Goal: Task Accomplishment & Management: Use online tool/utility

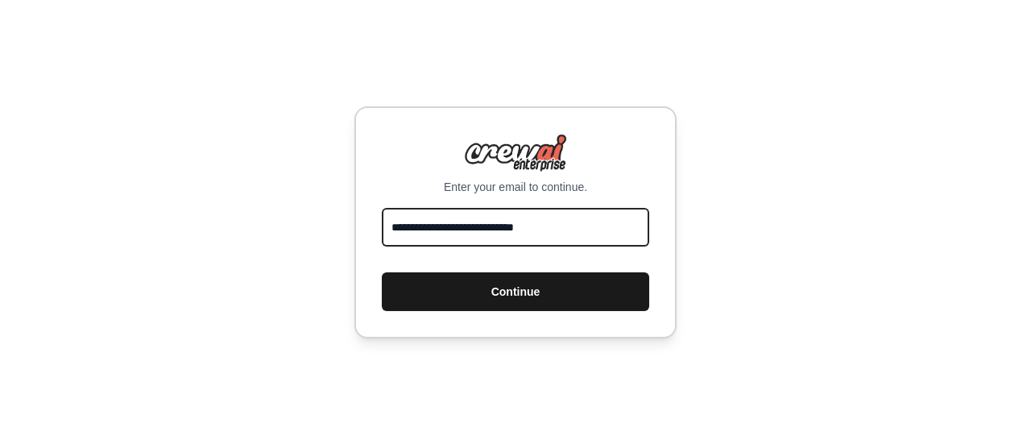
type input "**********"
click at [474, 284] on button "Continue" at bounding box center [515, 291] width 267 height 39
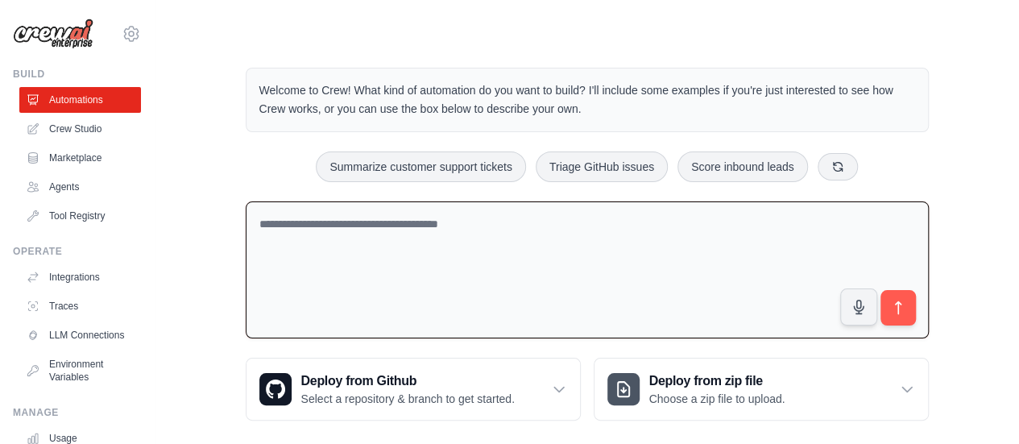
click at [356, 230] on textarea at bounding box center [587, 270] width 683 height 138
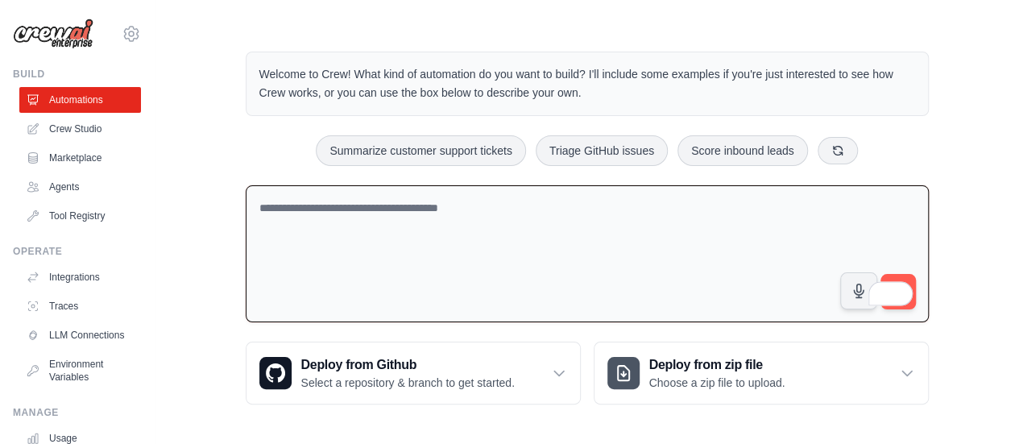
click at [291, 207] on textarea "To enrich screen reader interactions, please activate Accessibility in Grammarl…" at bounding box center [587, 254] width 683 height 138
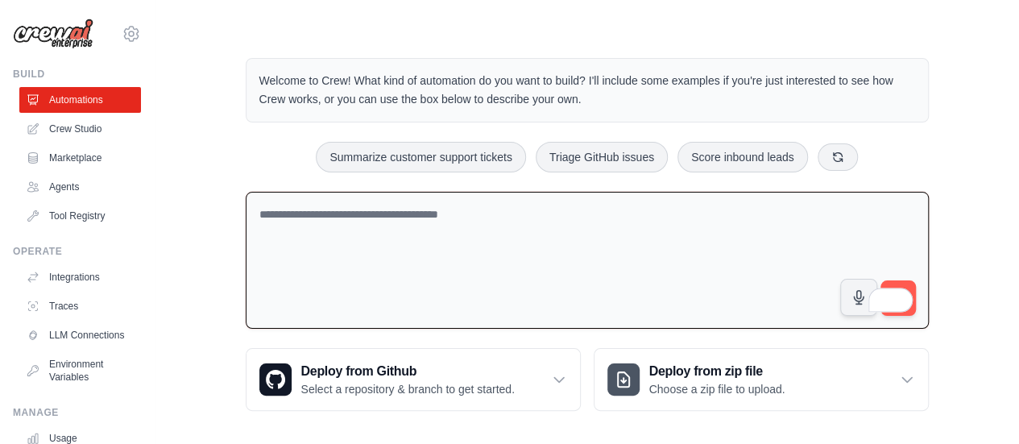
scroll to position [0, 0]
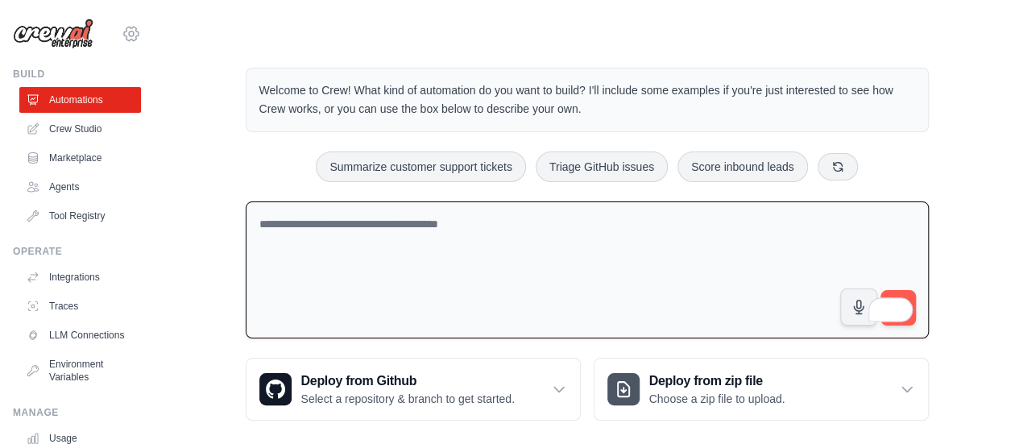
click at [129, 36] on icon at bounding box center [131, 33] width 5 height 5
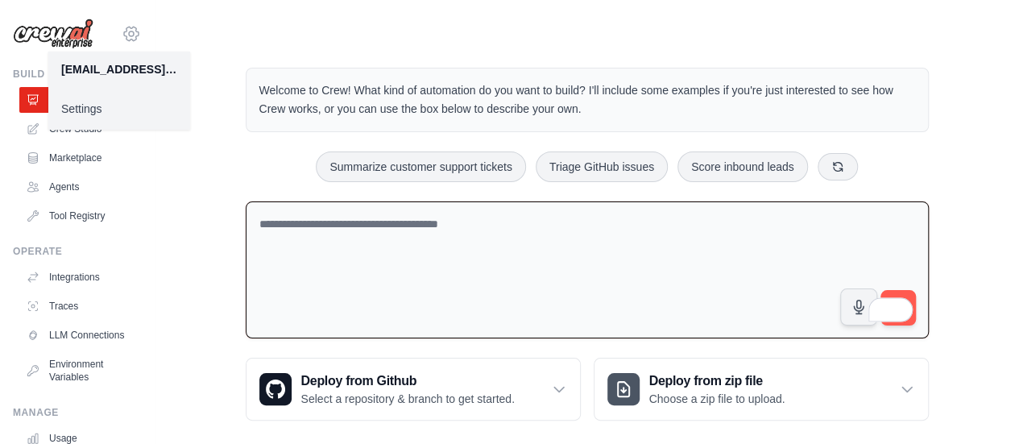
click at [129, 36] on icon at bounding box center [131, 33] width 5 height 5
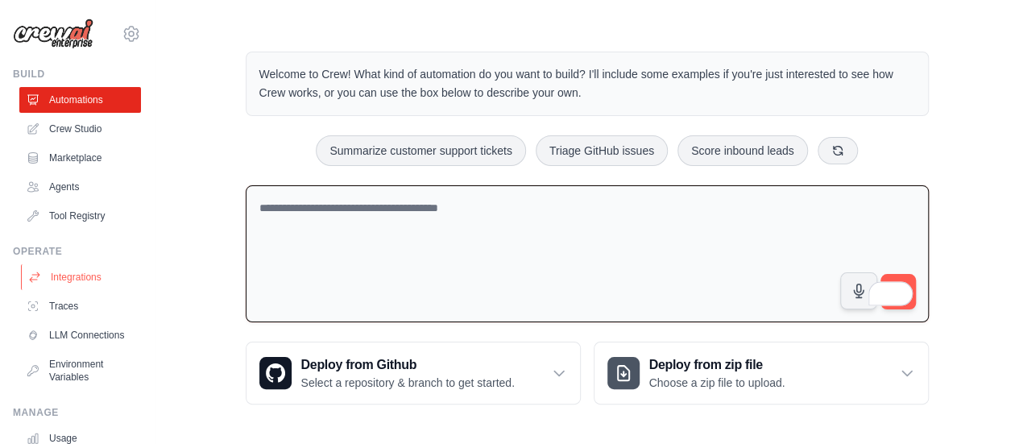
click at [72, 276] on link "Integrations" at bounding box center [82, 277] width 122 height 26
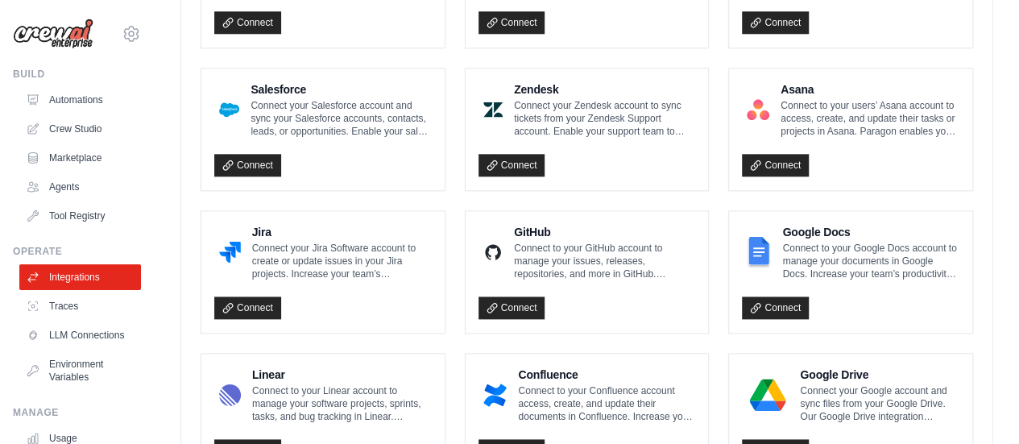
scroll to position [644, 0]
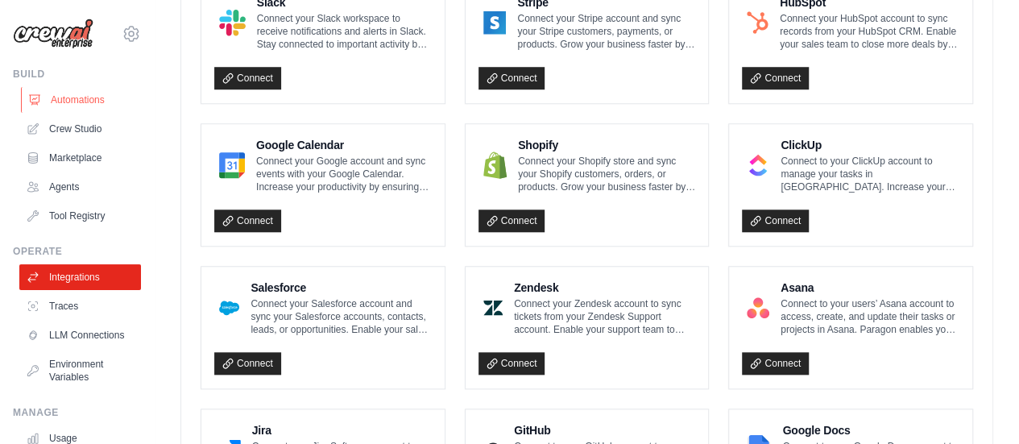
click at [74, 105] on link "Automations" at bounding box center [82, 100] width 122 height 26
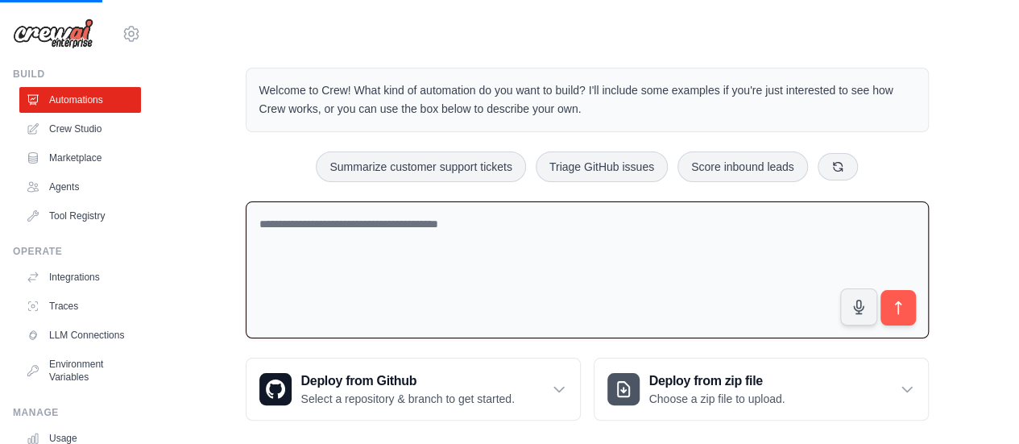
click at [313, 220] on textarea "To enrich screen reader interactions, please activate Accessibility in Grammarl…" at bounding box center [587, 270] width 683 height 138
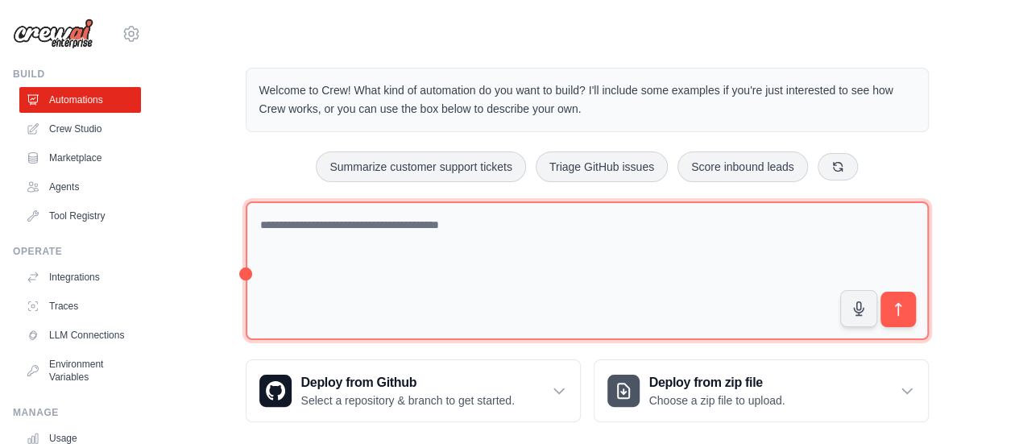
click at [284, 220] on textarea at bounding box center [587, 270] width 683 height 139
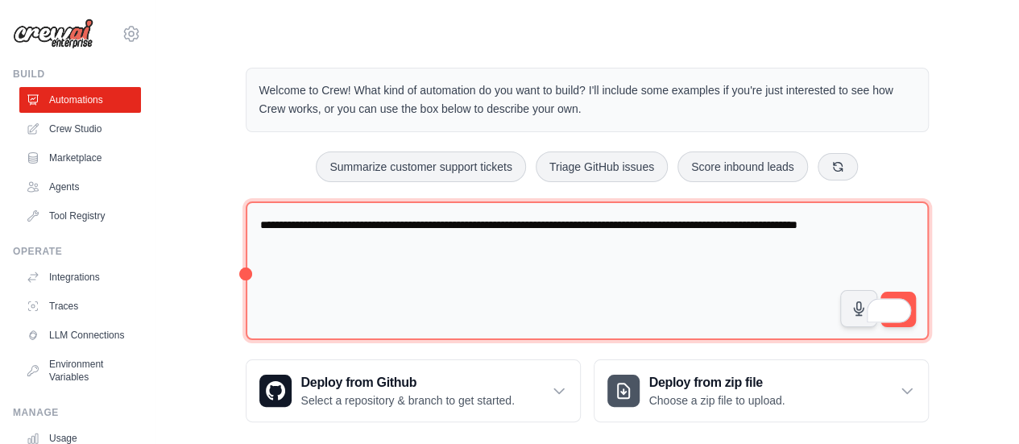
type textarea "**********"
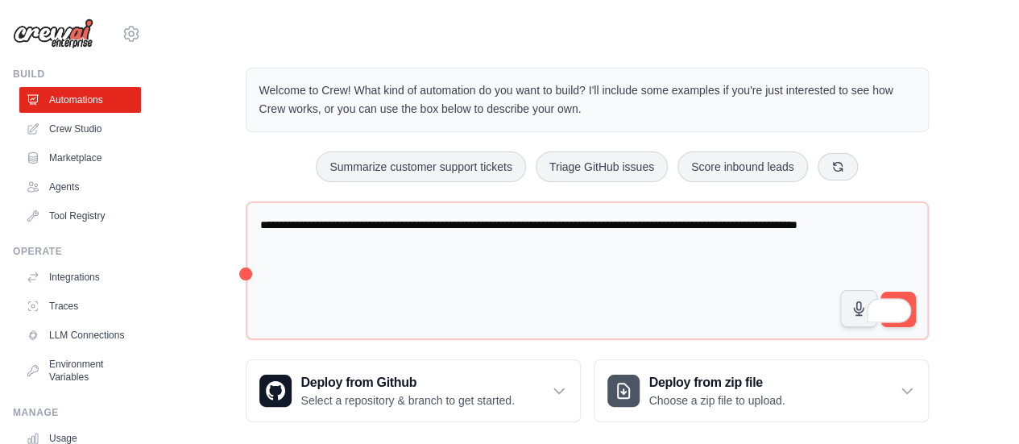
click at [912, 296] on div "Step 1 Create an automation Describe the automation you want to build, select a…" at bounding box center [845, 357] width 294 height 143
click at [910, 294] on div "Step 1 Create an automation Describe the automation you want to build, select a…" at bounding box center [845, 357] width 294 height 143
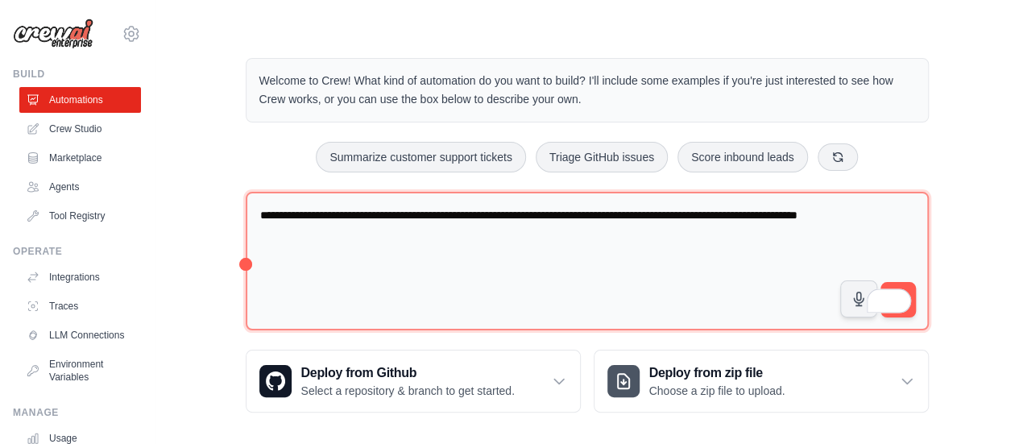
scroll to position [18, 0]
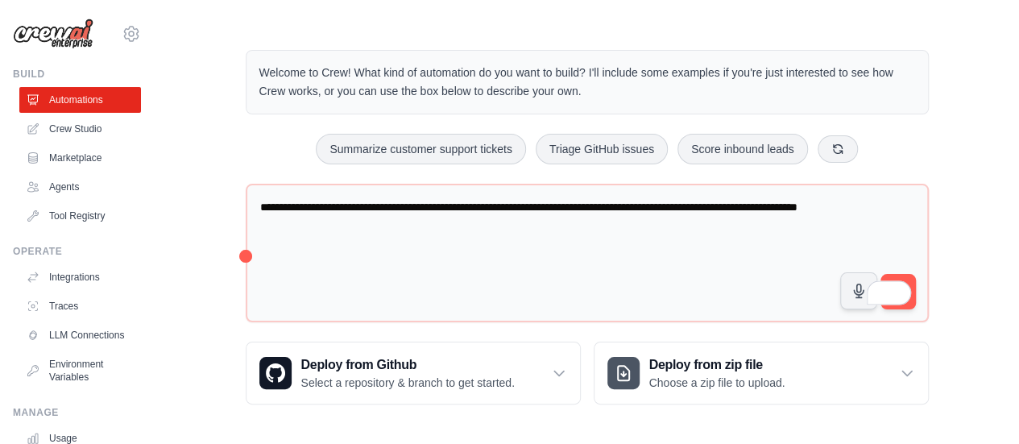
click at [909, 303] on div "Step 1" at bounding box center [836, 306] width 250 height 12
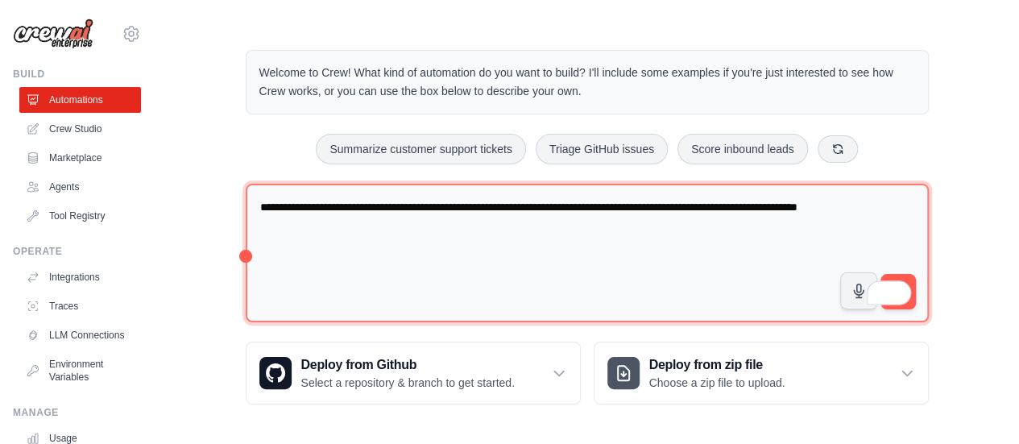
click at [517, 241] on textarea "**********" at bounding box center [587, 253] width 683 height 139
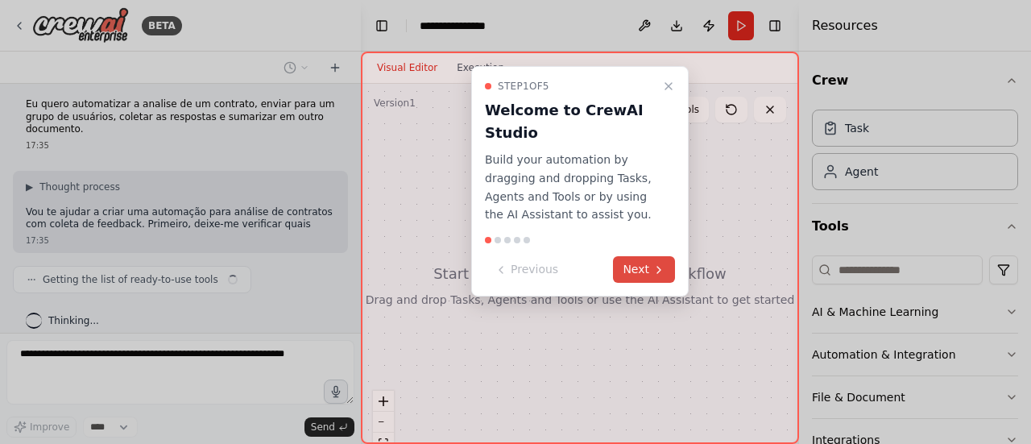
scroll to position [17, 0]
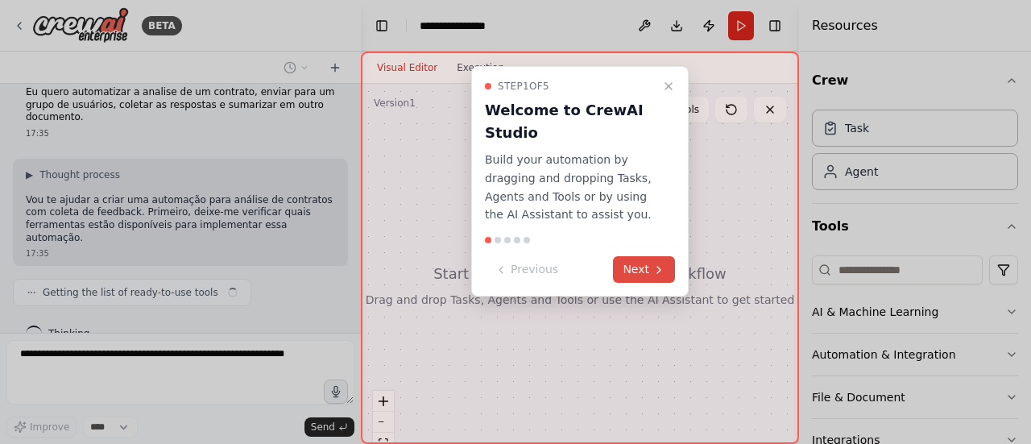
click at [643, 268] on button "Next" at bounding box center [644, 269] width 62 height 27
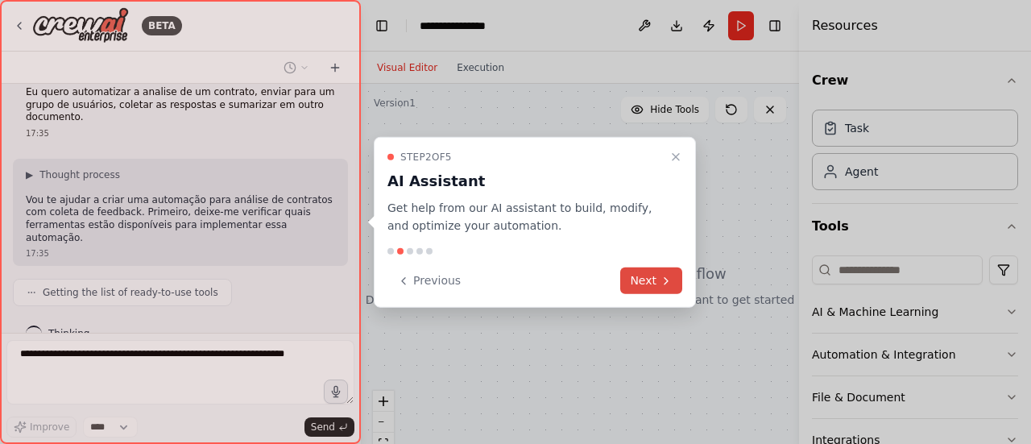
click at [645, 279] on button "Next" at bounding box center [651, 280] width 62 height 27
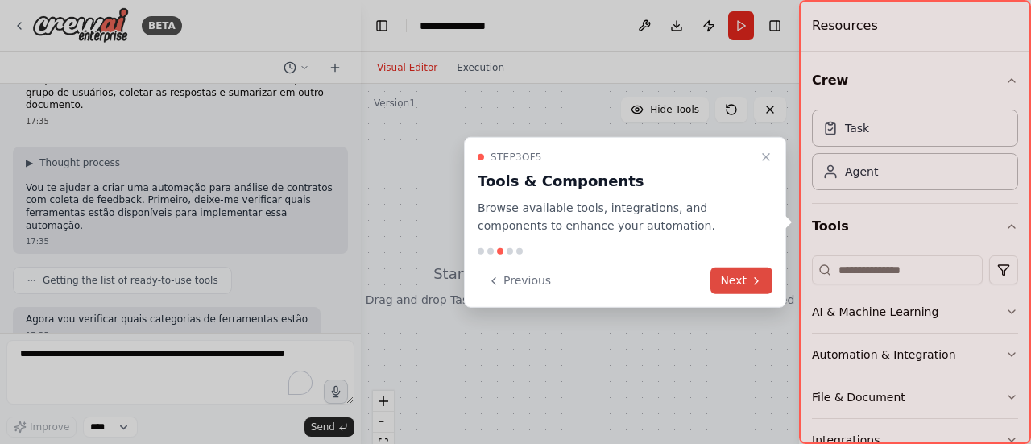
scroll to position [41, 0]
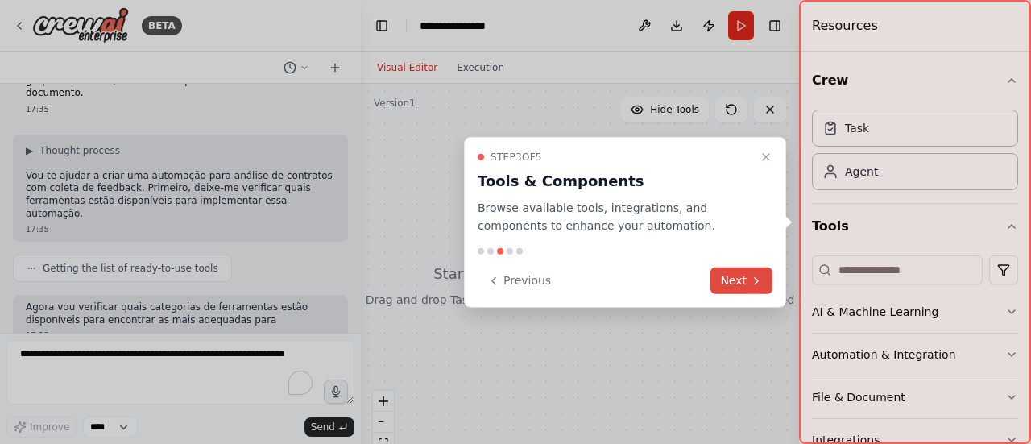
click at [733, 284] on button "Next" at bounding box center [741, 280] width 62 height 27
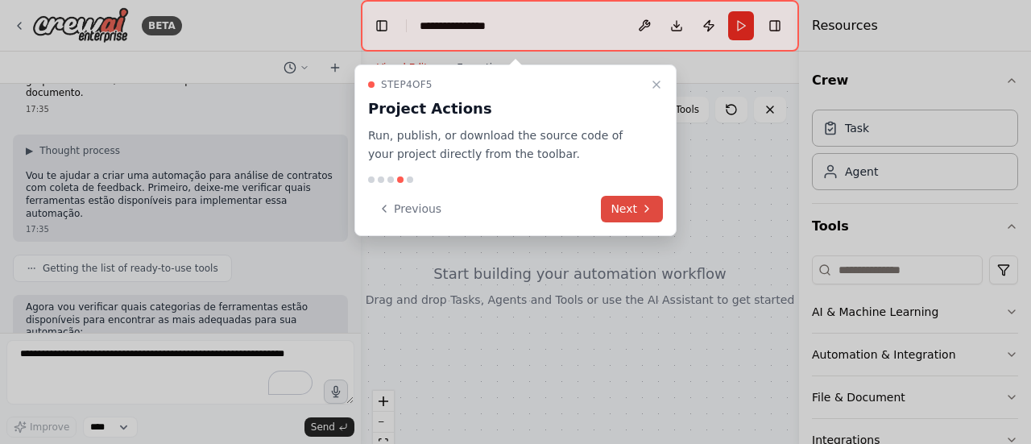
click at [640, 205] on button "Next" at bounding box center [632, 209] width 62 height 27
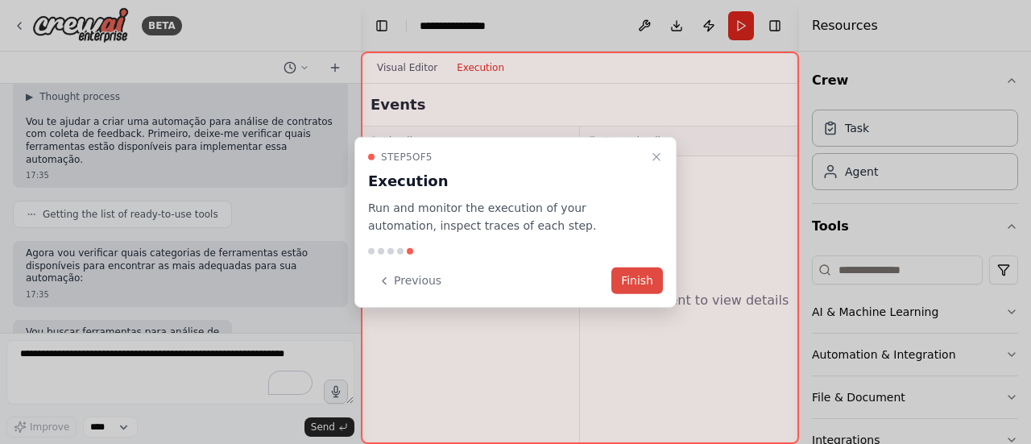
scroll to position [108, 0]
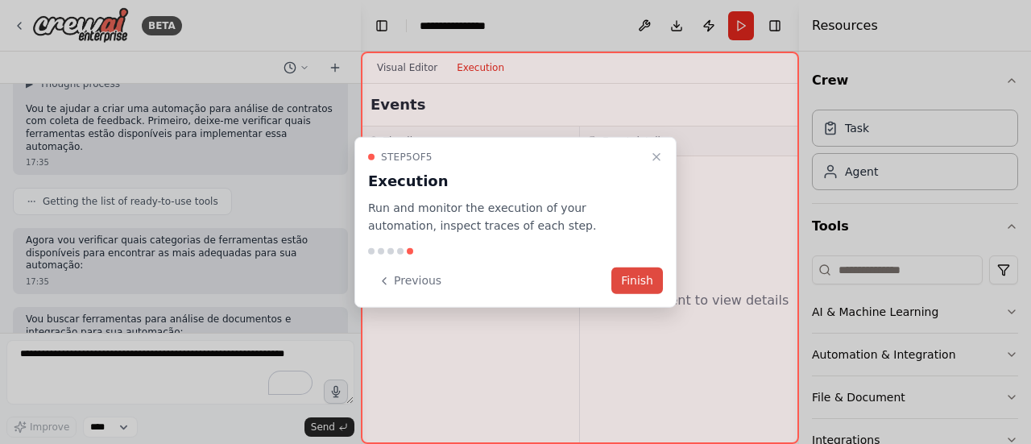
click at [633, 284] on button "Finish" at bounding box center [637, 280] width 52 height 27
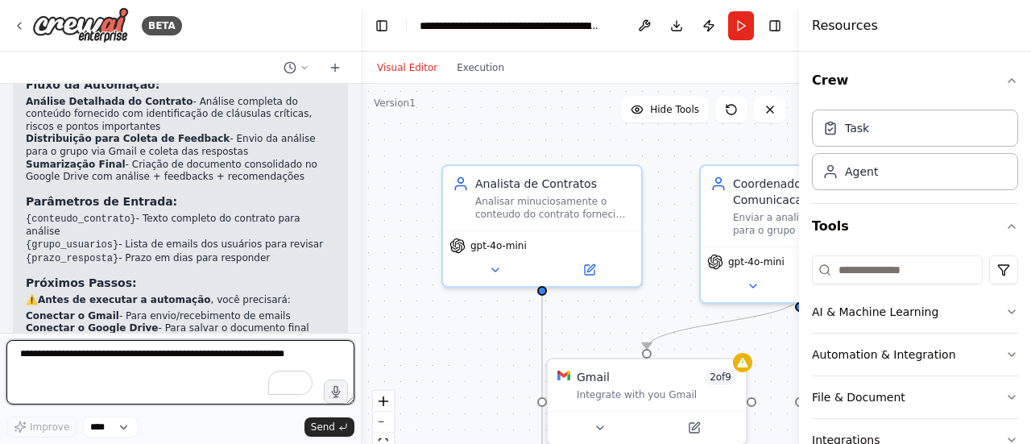
scroll to position [2363, 0]
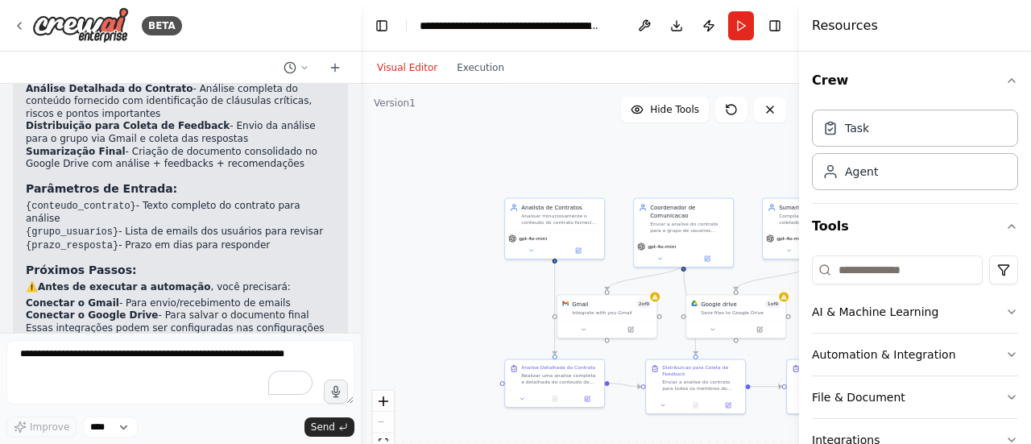
drag, startPoint x: 488, startPoint y: 307, endPoint x: 412, endPoint y: 218, distance: 116.5
drag, startPoint x: 412, startPoint y: 218, endPoint x: 390, endPoint y: 278, distance: 63.7
click at [390, 278] on div ".deletable-edge-delete-btn { width: 20px; height: 20px; border: 0px solid #ffff…" at bounding box center [580, 285] width 438 height 403
click at [1005, 79] on icon "button" at bounding box center [1011, 80] width 13 height 13
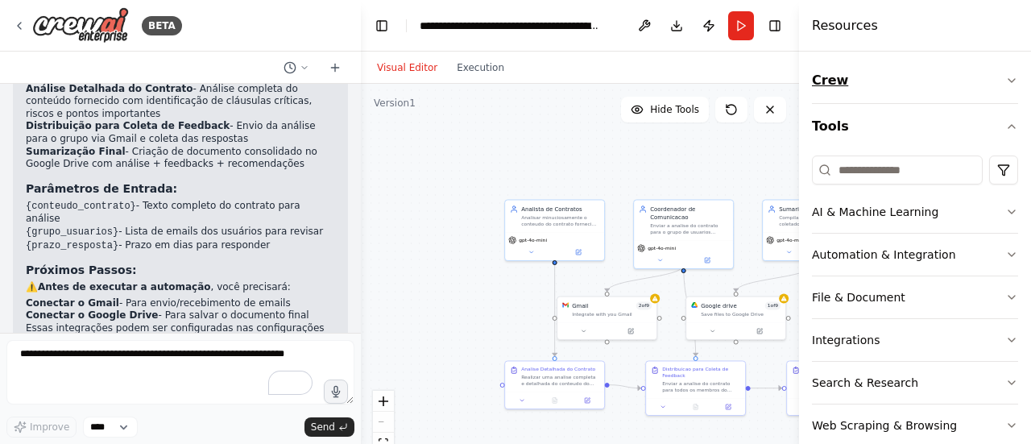
click at [1005, 79] on icon "button" at bounding box center [1011, 80] width 13 height 13
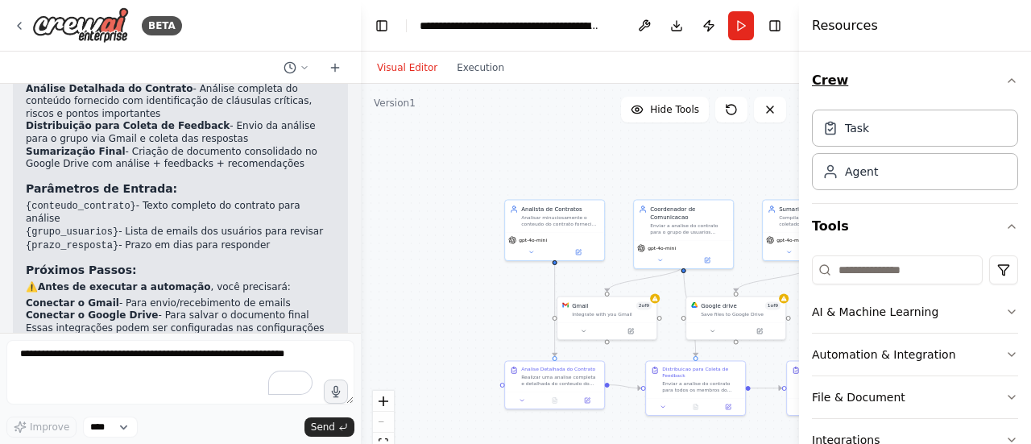
click at [1005, 79] on icon "button" at bounding box center [1011, 80] width 13 height 13
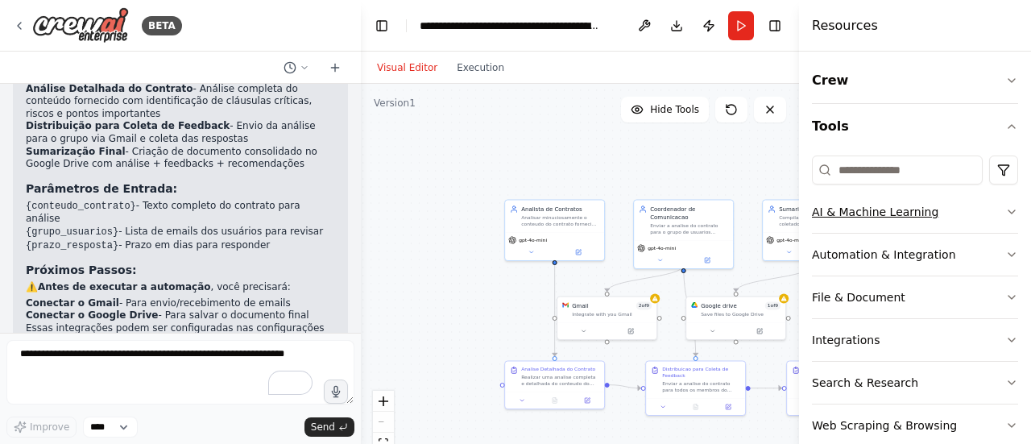
click at [1005, 210] on icon "button" at bounding box center [1011, 211] width 13 height 13
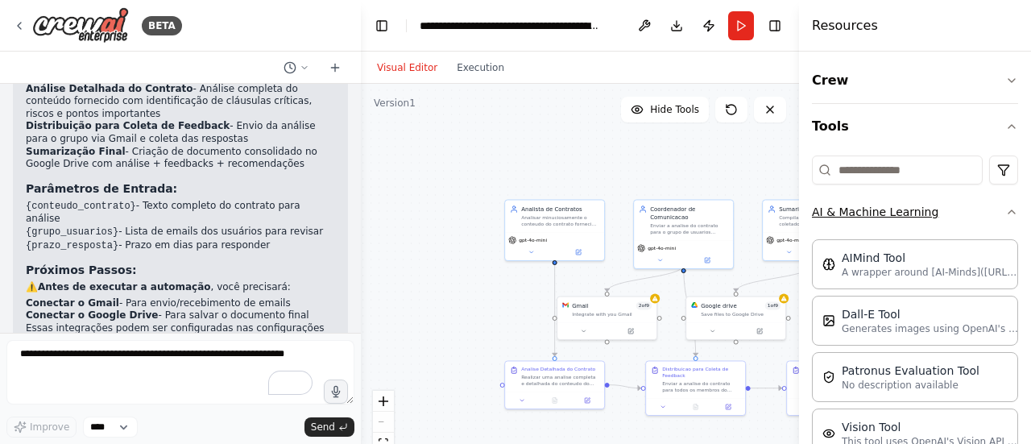
click at [1005, 213] on icon "button" at bounding box center [1011, 211] width 13 height 13
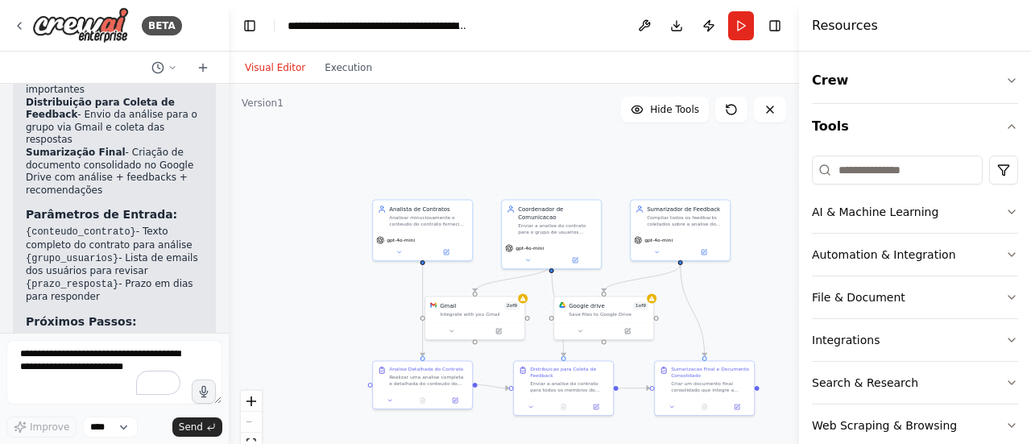
drag, startPoint x: 358, startPoint y: 215, endPoint x: 229, endPoint y: 205, distance: 129.2
click at [229, 205] on div "BETA Eu quero automatizar a analise de um contrato, enviar para um grupo de usu…" at bounding box center [515, 222] width 1031 height 444
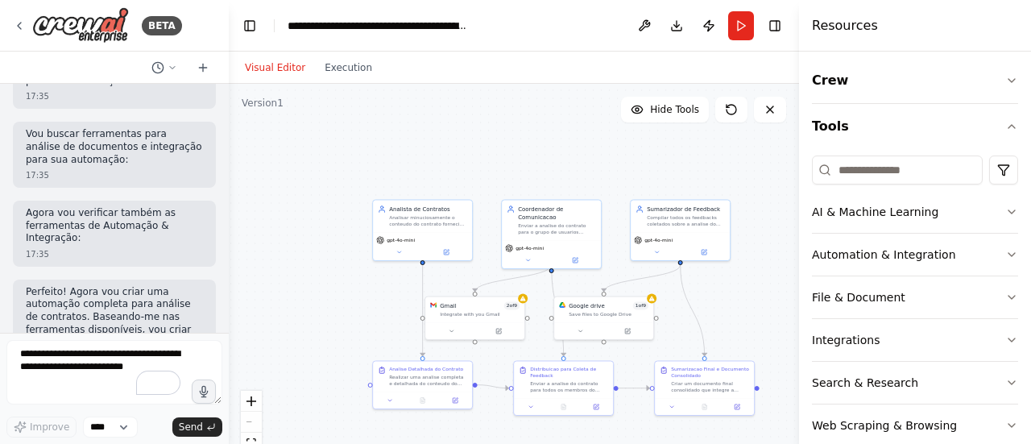
scroll to position [483, 0]
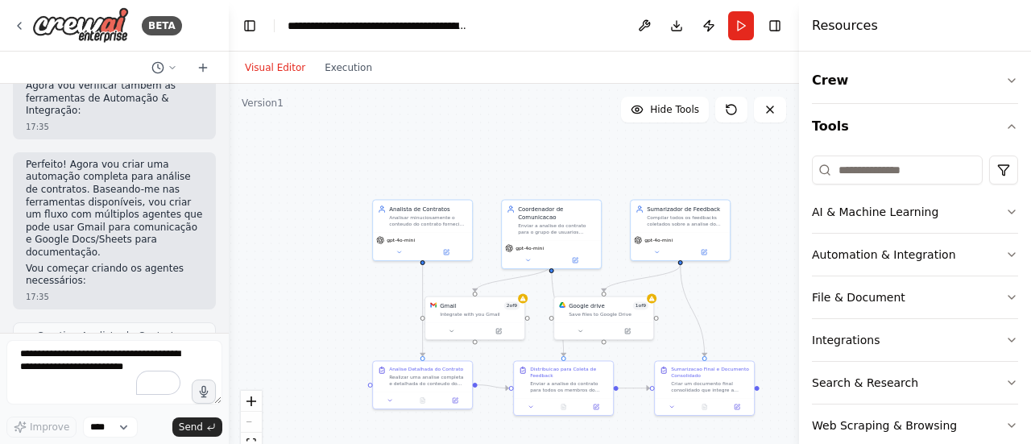
click at [222, 137] on div at bounding box center [225, 222] width 6 height 444
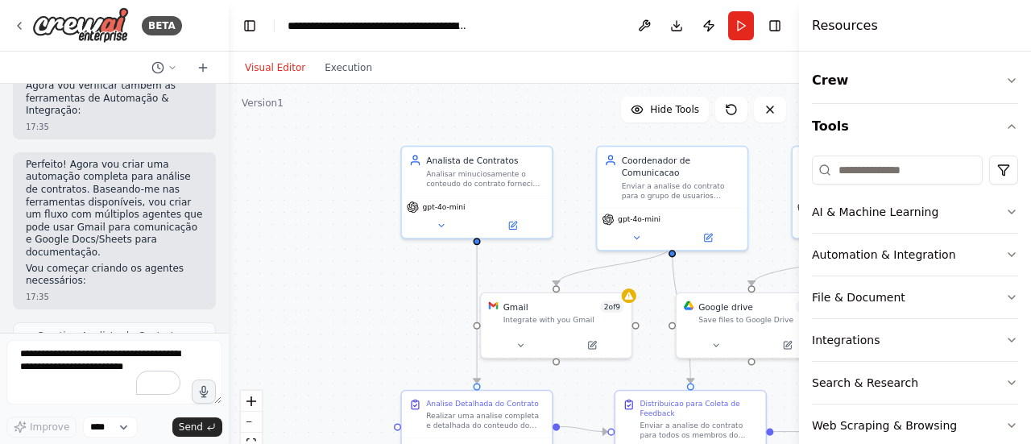
drag, startPoint x: 375, startPoint y: 322, endPoint x: 313, endPoint y: 258, distance: 90.0
drag, startPoint x: 313, startPoint y: 258, endPoint x: 275, endPoint y: 300, distance: 57.1
click at [270, 296] on div ".deletable-edge-delete-btn { width: 20px; height: 20px; border: 0px solid #ffff…" at bounding box center [514, 285] width 570 height 403
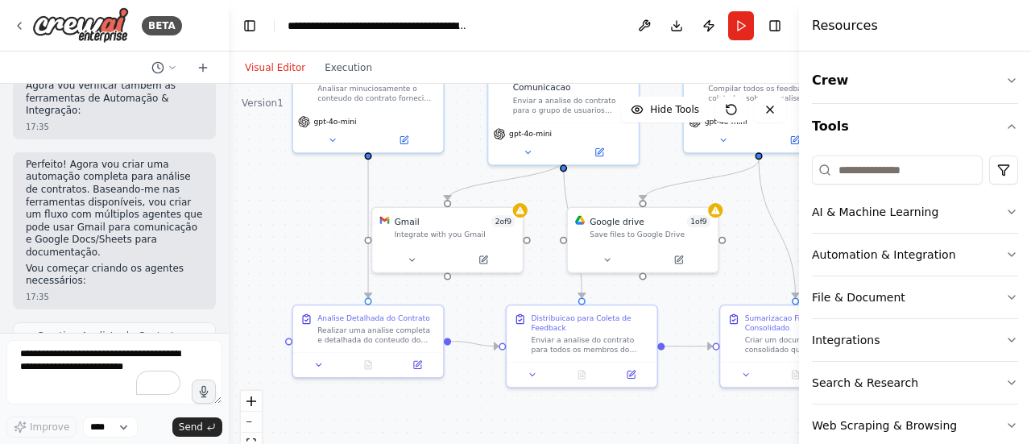
drag, startPoint x: 358, startPoint y: 297, endPoint x: 248, endPoint y: 213, distance: 137.9
click at [248, 213] on div ".deletable-edge-delete-btn { width: 20px; height: 20px; border: 0px solid #ffff…" at bounding box center [514, 285] width 570 height 403
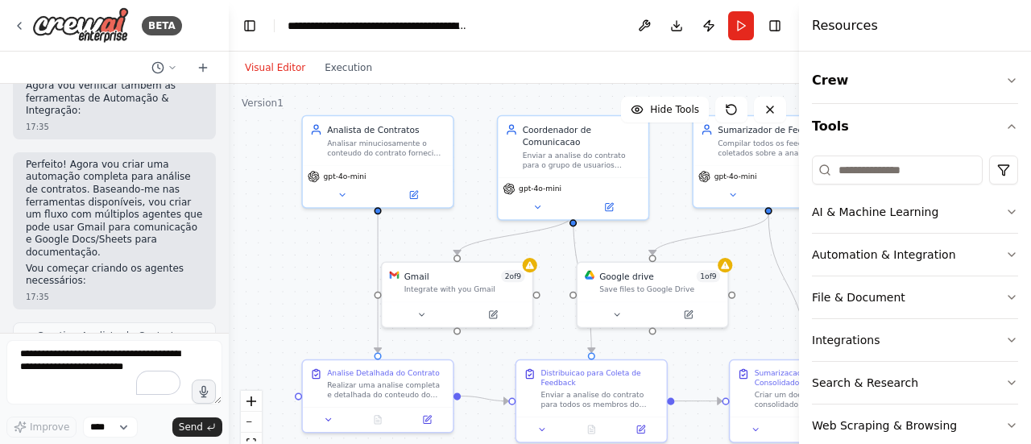
drag, startPoint x: 303, startPoint y: 228, endPoint x: 313, endPoint y: 281, distance: 54.0
click at [313, 281] on div ".deletable-edge-delete-btn { width: 20px; height: 20px; border: 0px solid #ffff…" at bounding box center [514, 285] width 570 height 403
click at [333, 192] on button at bounding box center [342, 192] width 69 height 14
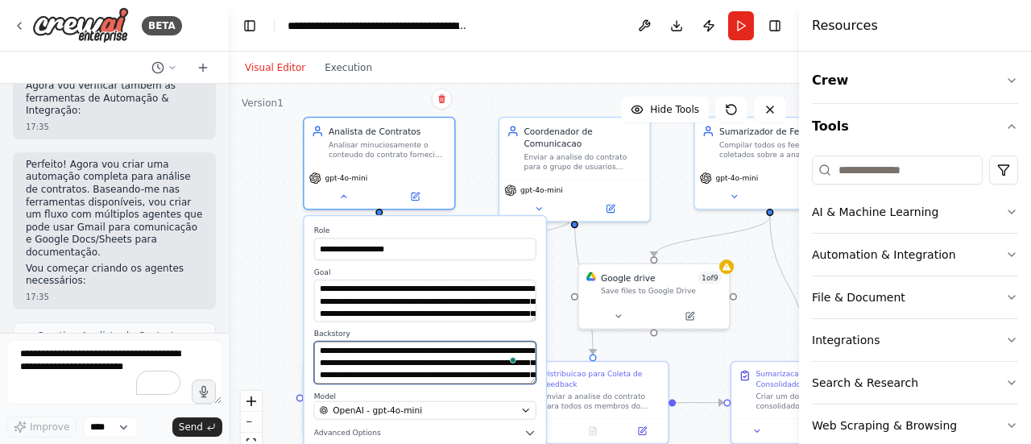
click at [355, 357] on textarea "**********" at bounding box center [425, 362] width 222 height 43
click at [272, 329] on div "**********" at bounding box center [514, 285] width 570 height 403
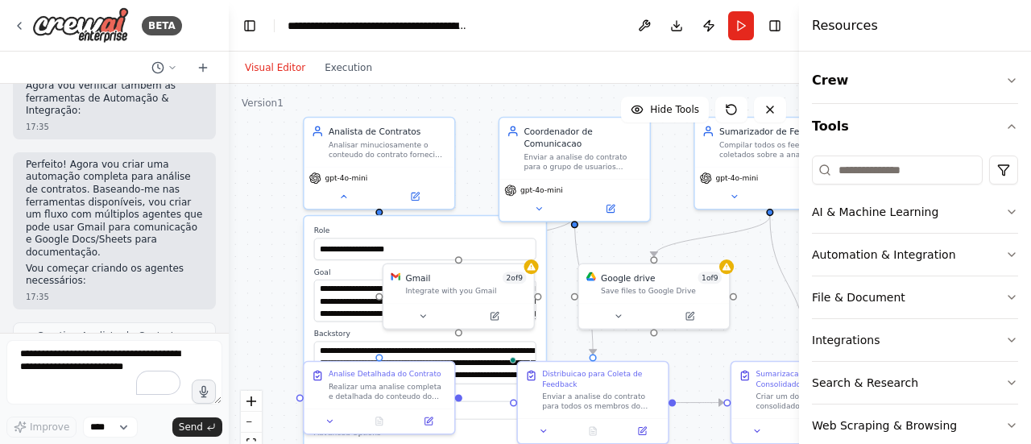
click at [284, 320] on div "**********" at bounding box center [514, 285] width 570 height 403
click at [288, 299] on div "**********" at bounding box center [514, 285] width 570 height 403
click at [258, 232] on div "**********" at bounding box center [514, 285] width 570 height 403
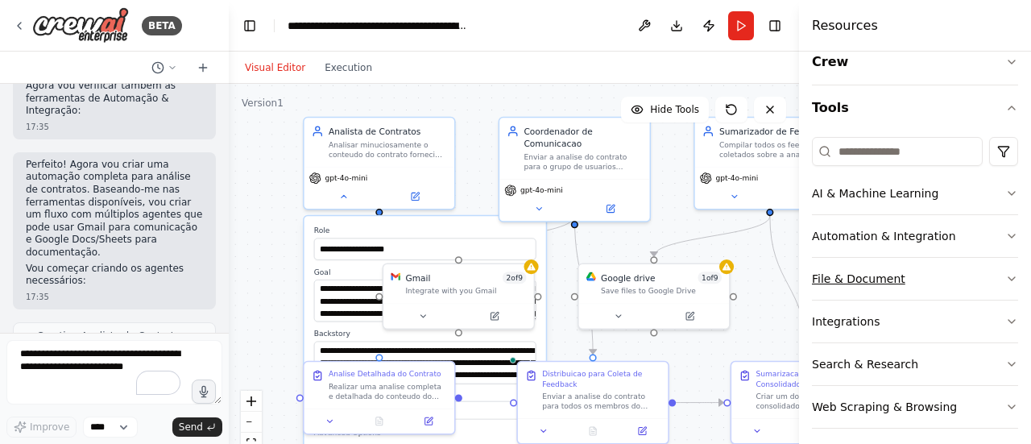
scroll to position [27, 0]
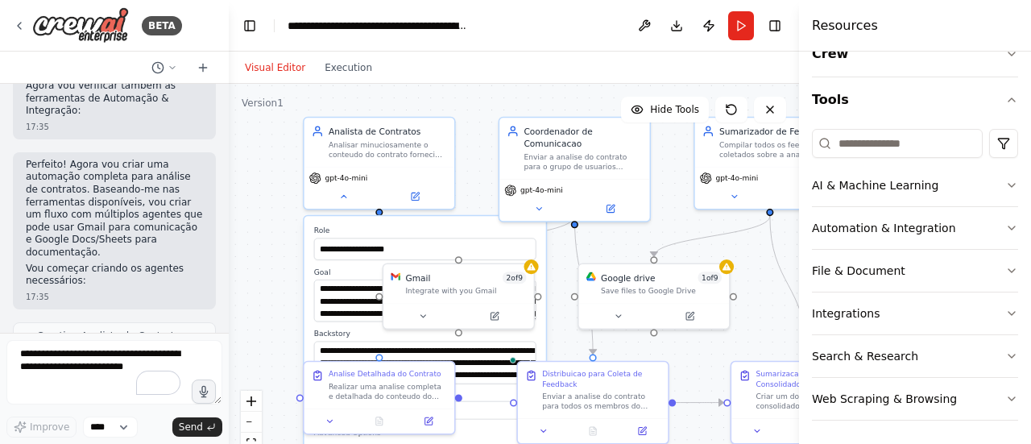
click at [284, 182] on div "**********" at bounding box center [514, 285] width 570 height 403
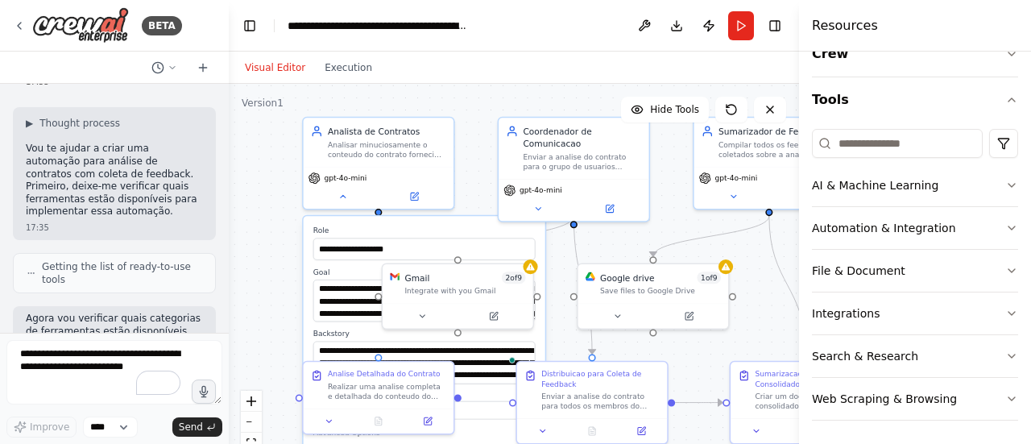
scroll to position [0, 0]
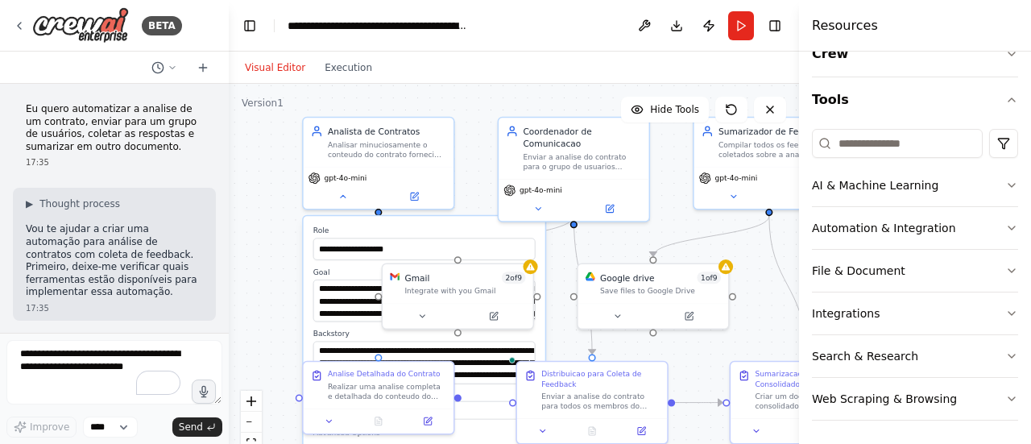
click at [106, 136] on p "Eu quero automatizar a analise de um contrato, enviar para um grupo de usuários…" at bounding box center [114, 128] width 177 height 50
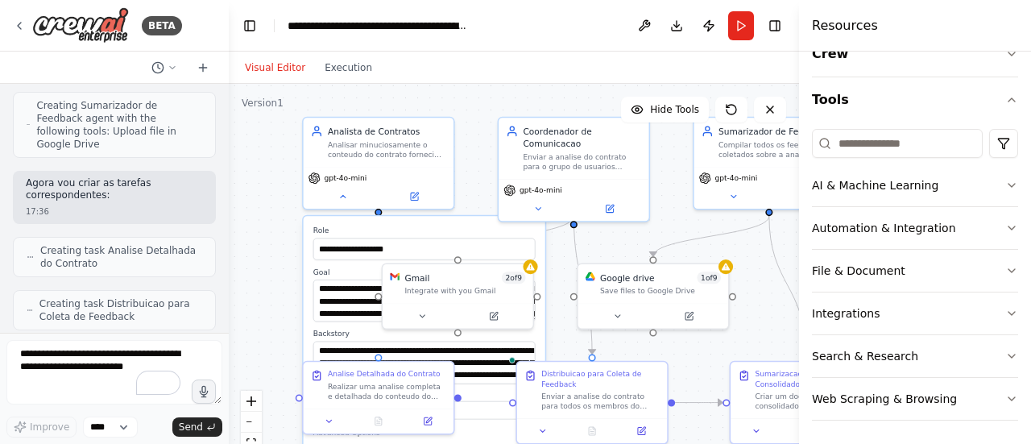
scroll to position [967, 0]
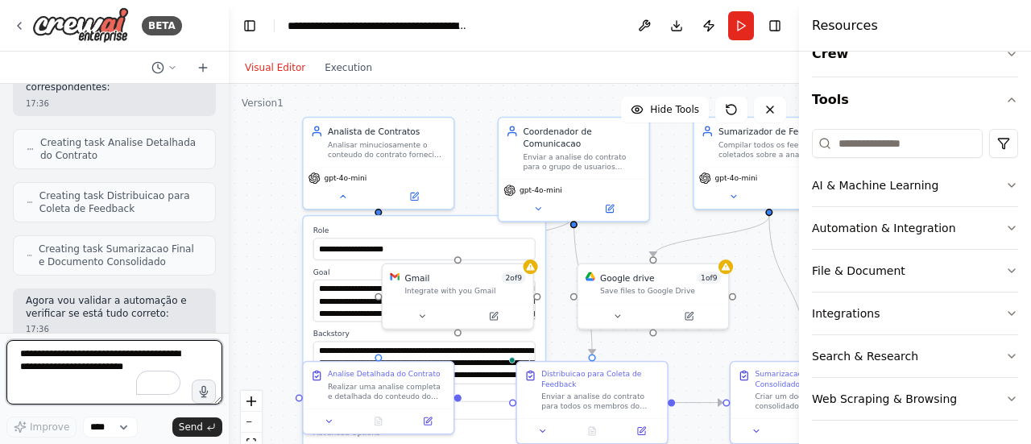
click at [56, 370] on textarea "To enrich screen reader interactions, please activate Accessibility in Grammarl…" at bounding box center [114, 372] width 216 height 64
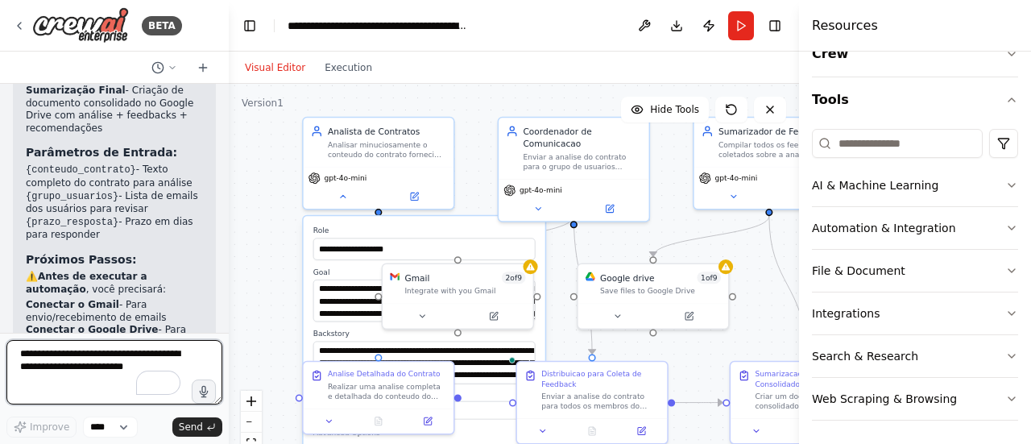
scroll to position [3146, 0]
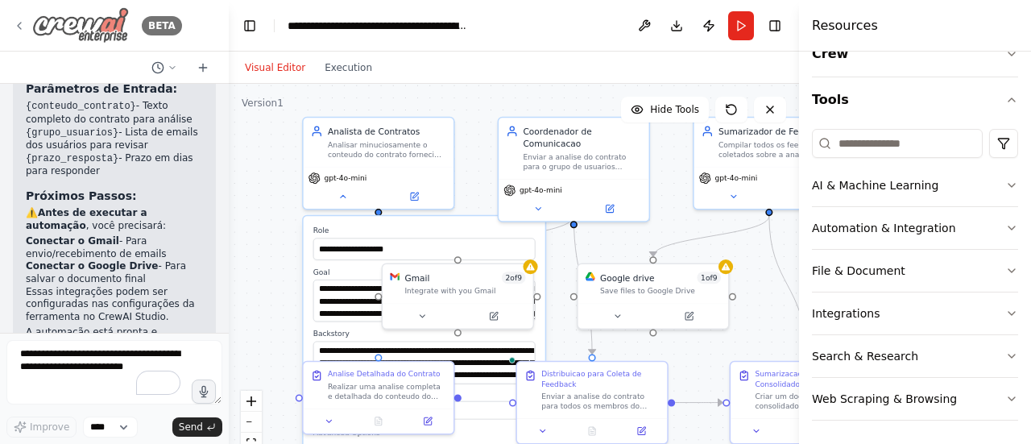
click at [19, 24] on icon at bounding box center [19, 26] width 3 height 6
click at [21, 23] on icon at bounding box center [19, 25] width 13 height 13
click at [19, 23] on icon at bounding box center [19, 26] width 3 height 6
click at [19, 26] on icon at bounding box center [19, 25] width 13 height 13
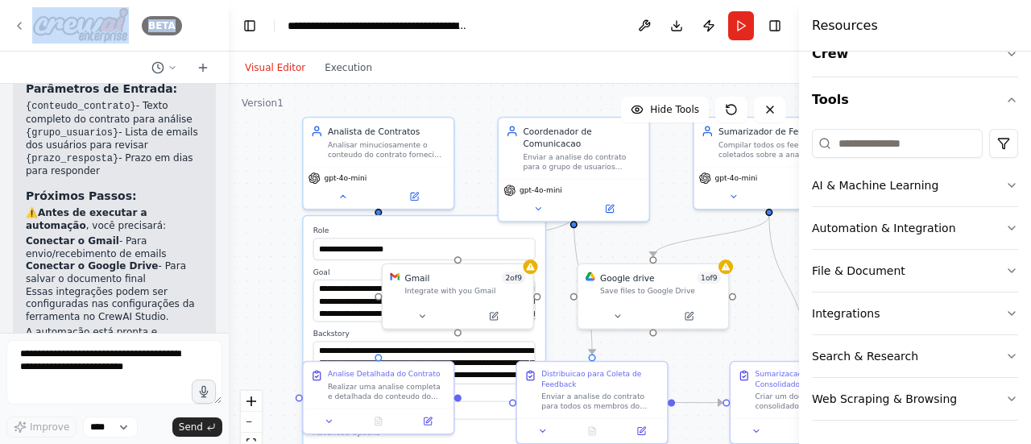
click at [19, 28] on icon at bounding box center [19, 25] width 13 height 13
click at [58, 19] on img at bounding box center [80, 25] width 97 height 36
